Goal: Transaction & Acquisition: Purchase product/service

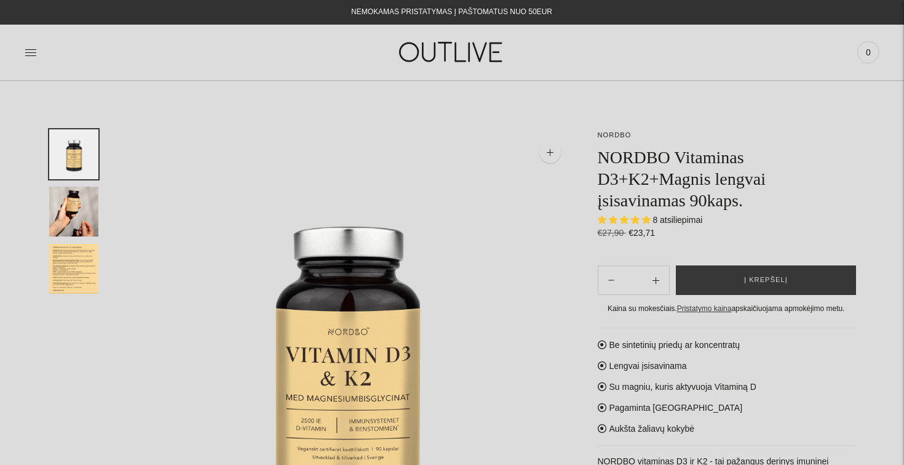
select select "**********"
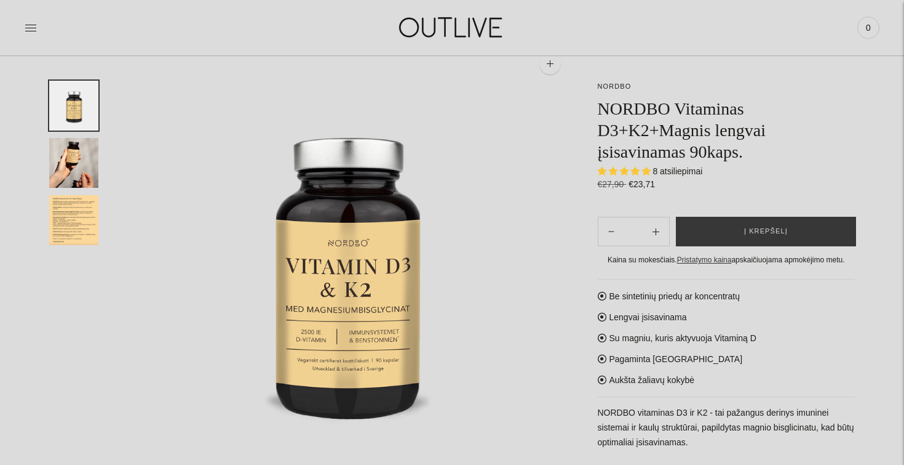
scroll to position [42, 0]
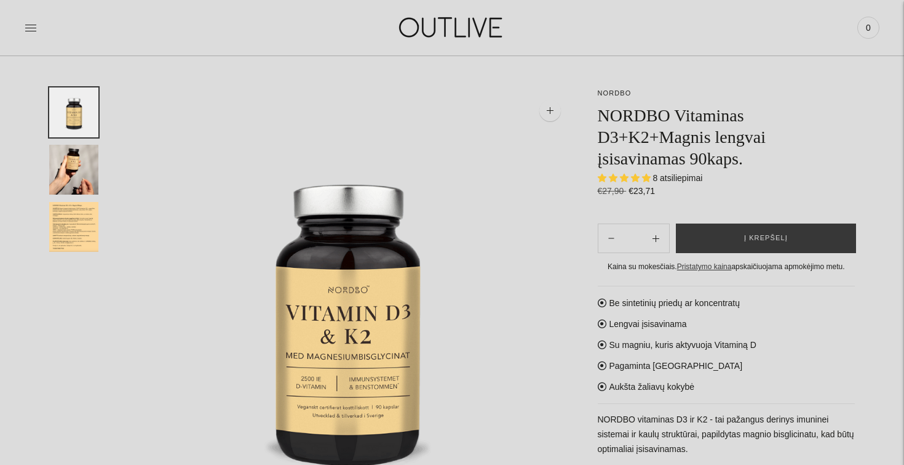
click at [74, 210] on img "Translation missing: en.general.accessibility.image_thumbail" at bounding box center [73, 227] width 49 height 50
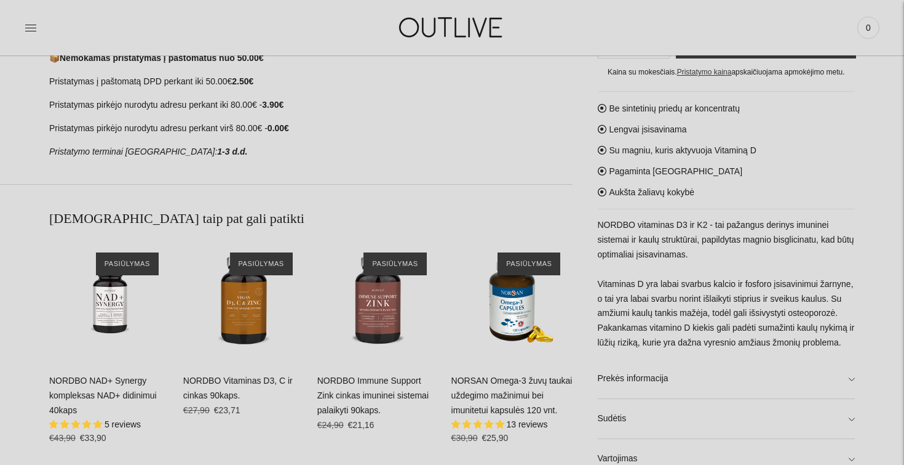
scroll to position [683, 0]
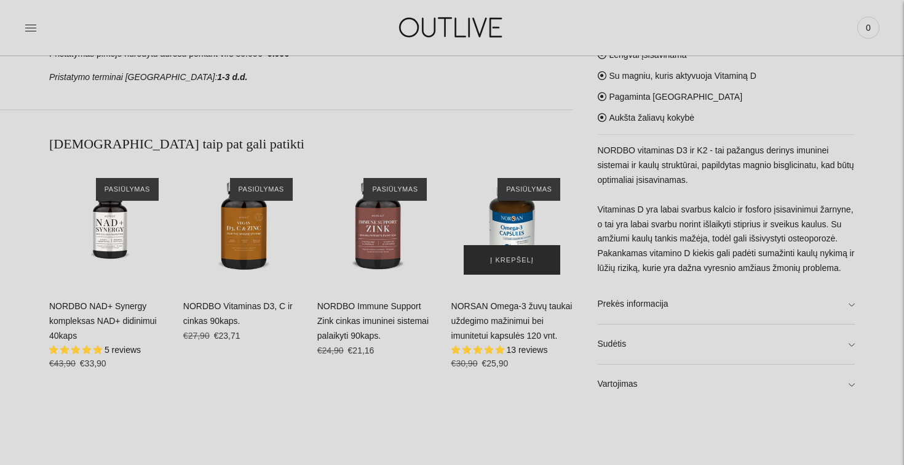
click at [476, 245] on button "Į krepšelį" at bounding box center [512, 260] width 97 height 30
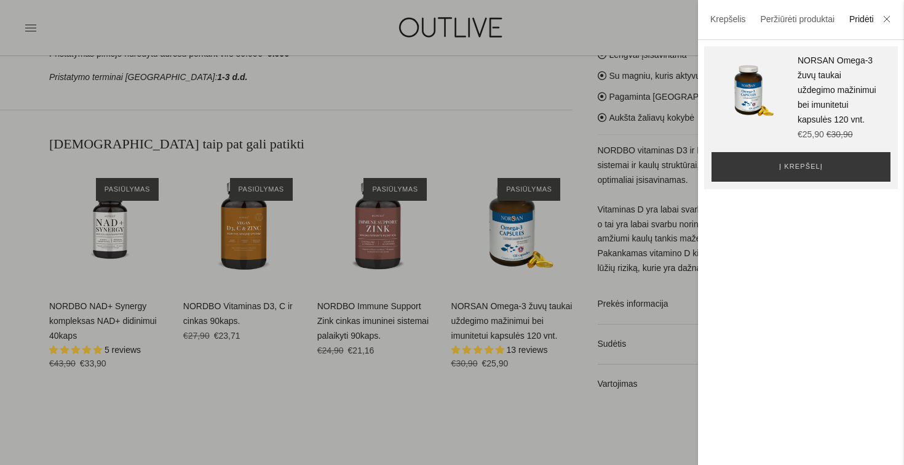
click at [834, 58] on link "NORSAN Omega-3 žuvų taukai uždegimo mažinimui bei imunitetui kapsulės 120 vnt." at bounding box center [837, 89] width 79 height 69
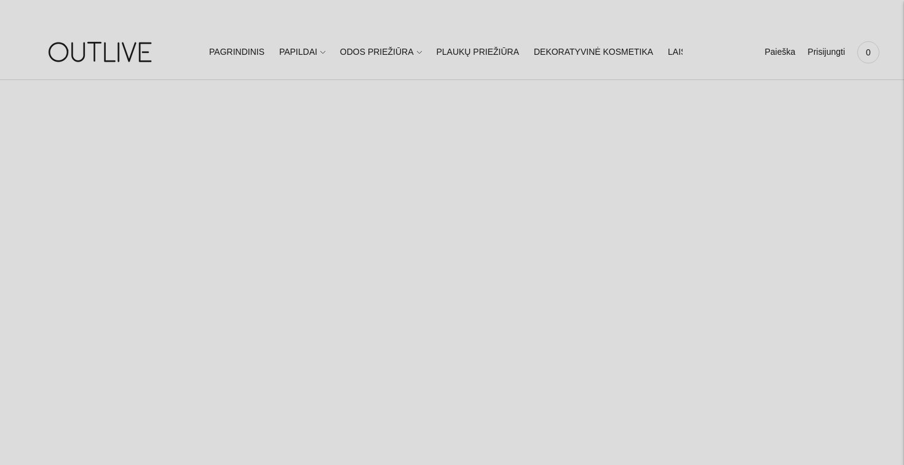
select select "**********"
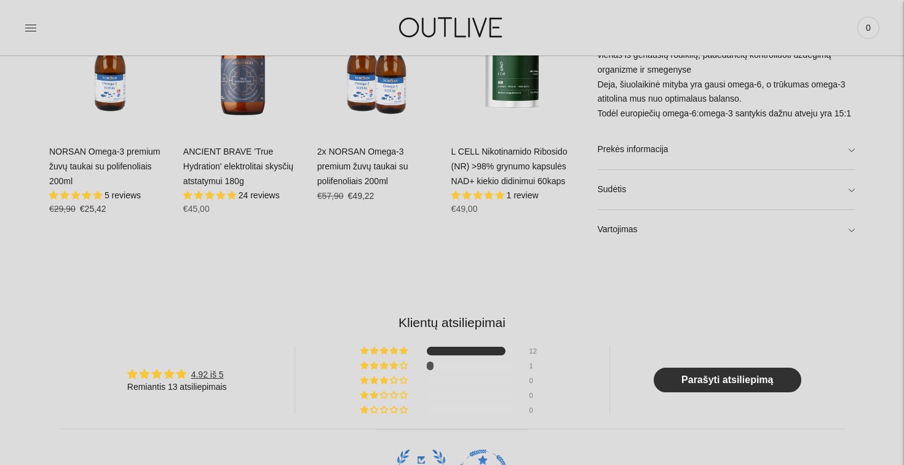
scroll to position [717, 0]
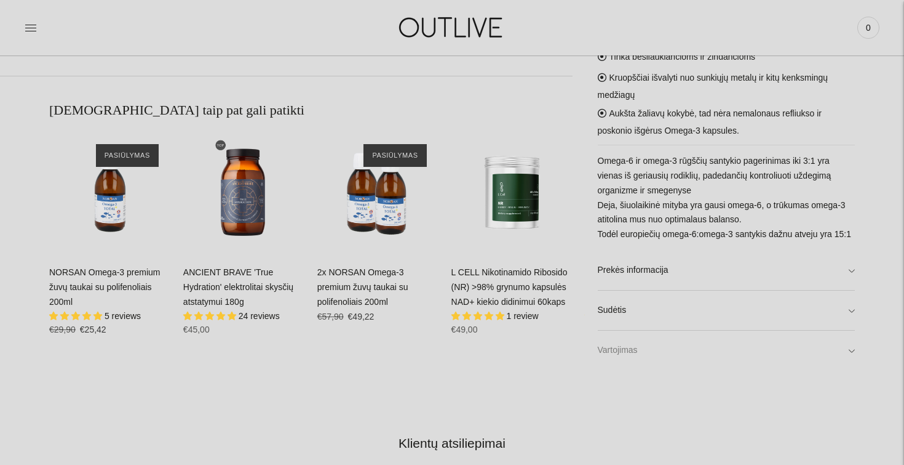
click at [641, 354] on link "Vartojimas" at bounding box center [727, 349] width 258 height 39
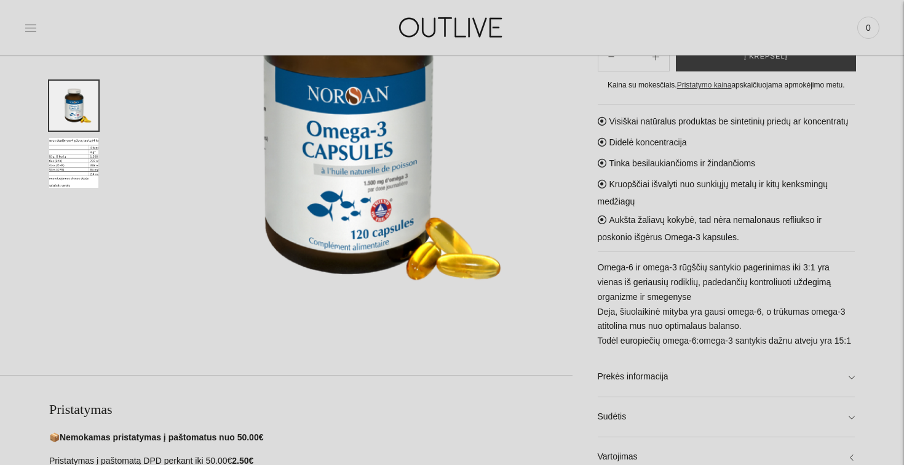
scroll to position [170, 0]
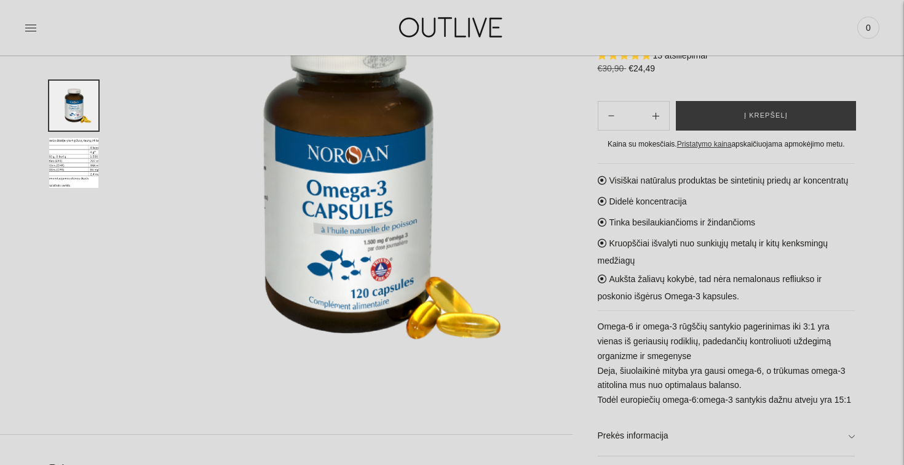
click at [53, 146] on img "Translation missing: en.general.accessibility.image_thumbail" at bounding box center [73, 163] width 49 height 50
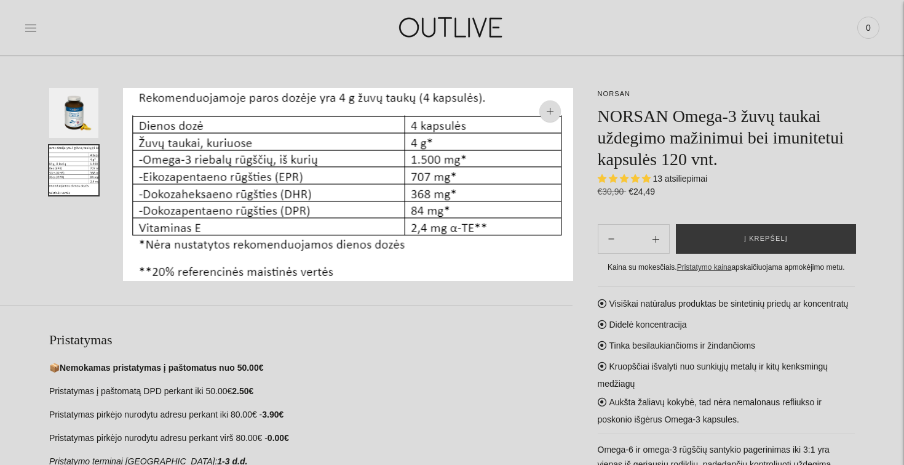
scroll to position [242, 0]
